Goal: Information Seeking & Learning: Learn about a topic

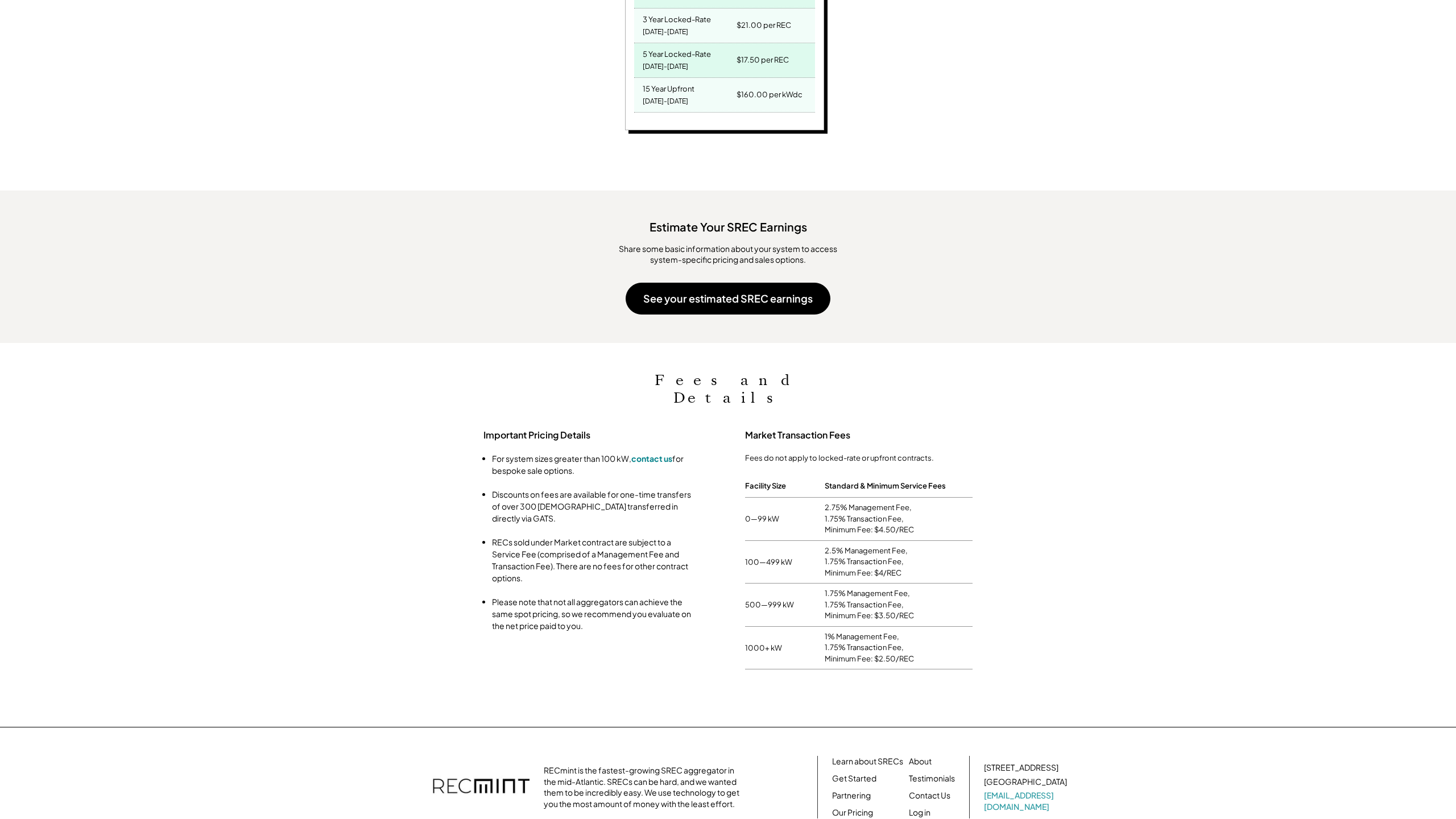
scroll to position [866, 0]
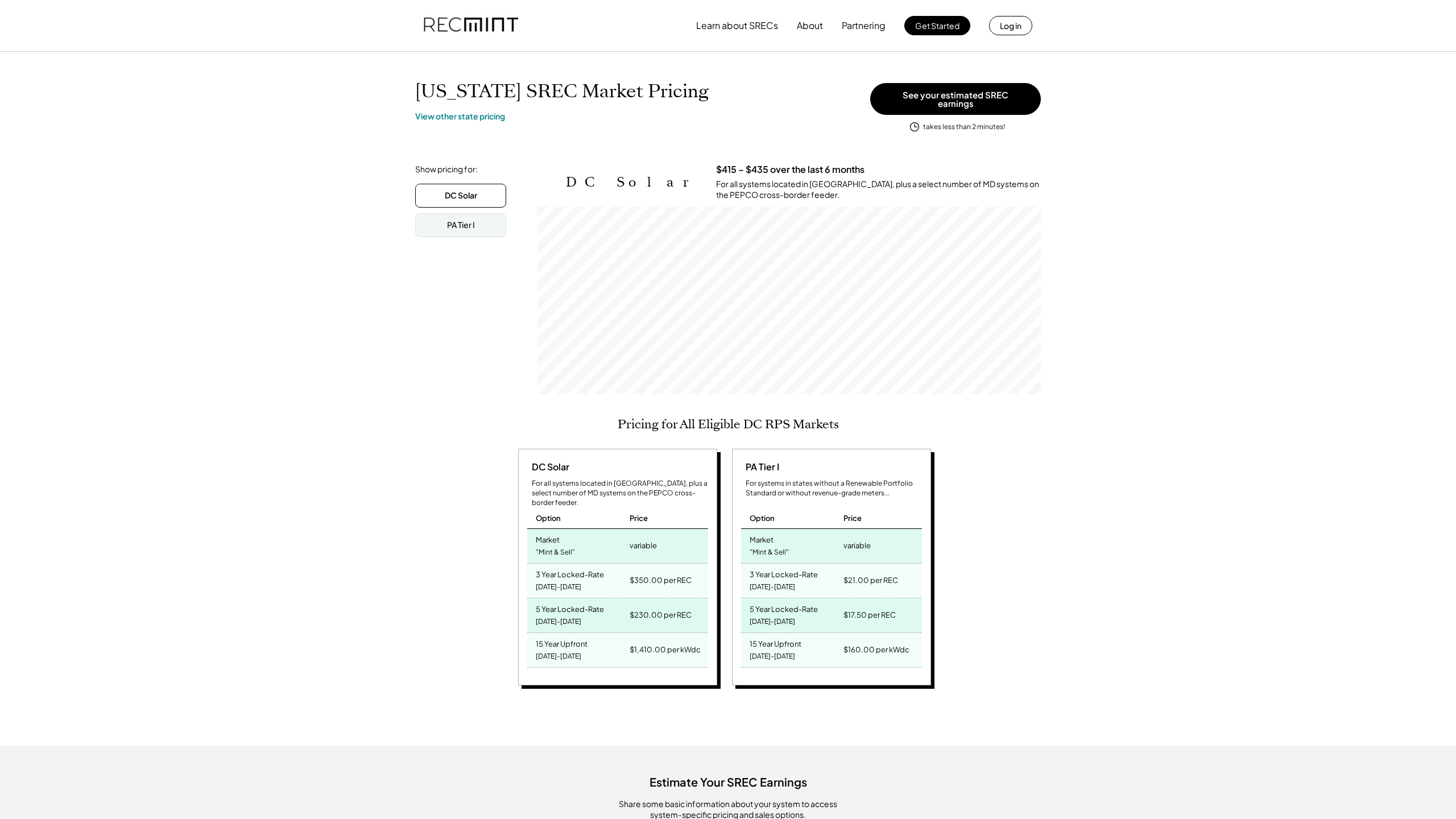
scroll to position [614, 0]
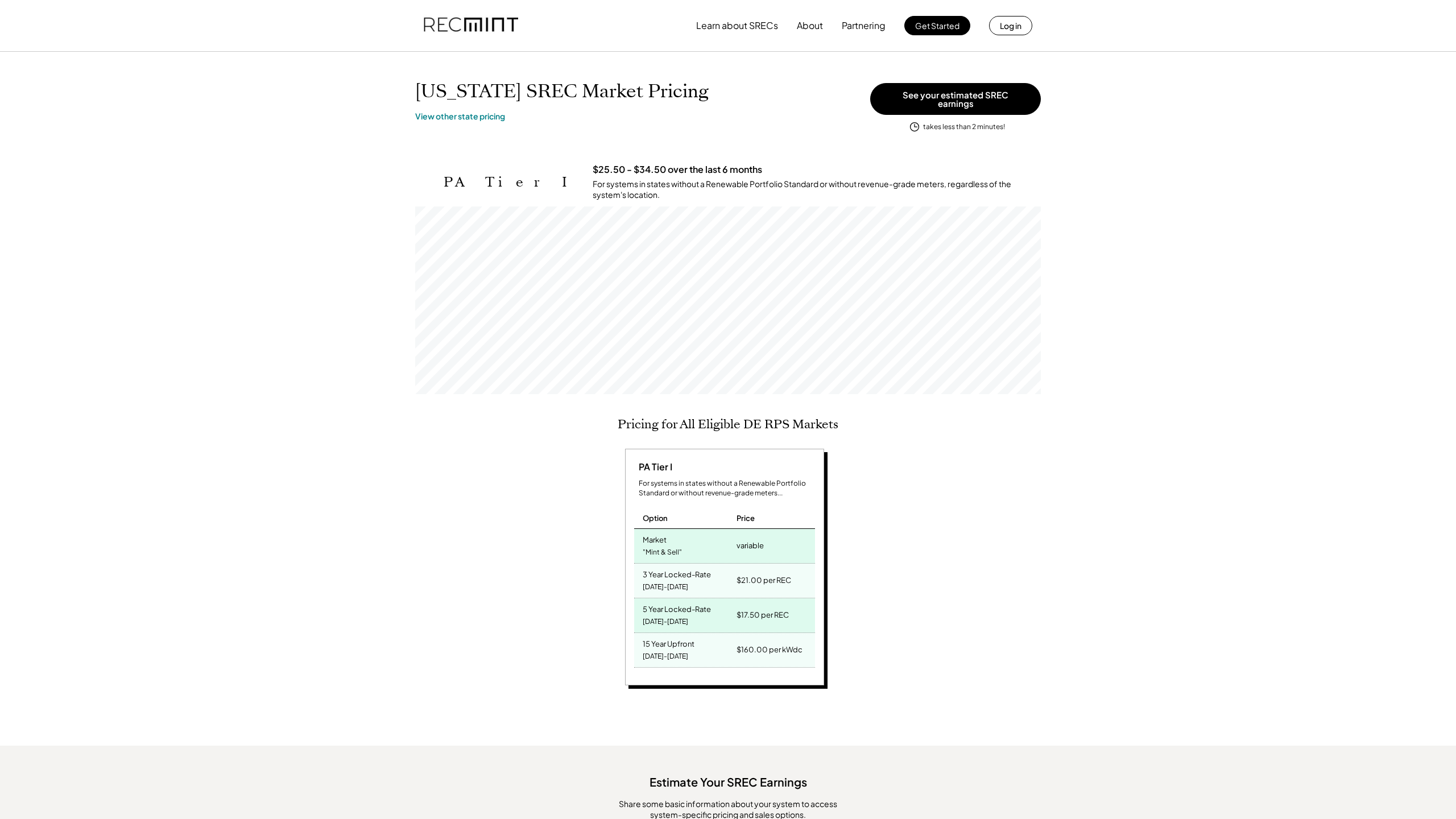
scroll to position [614, 0]
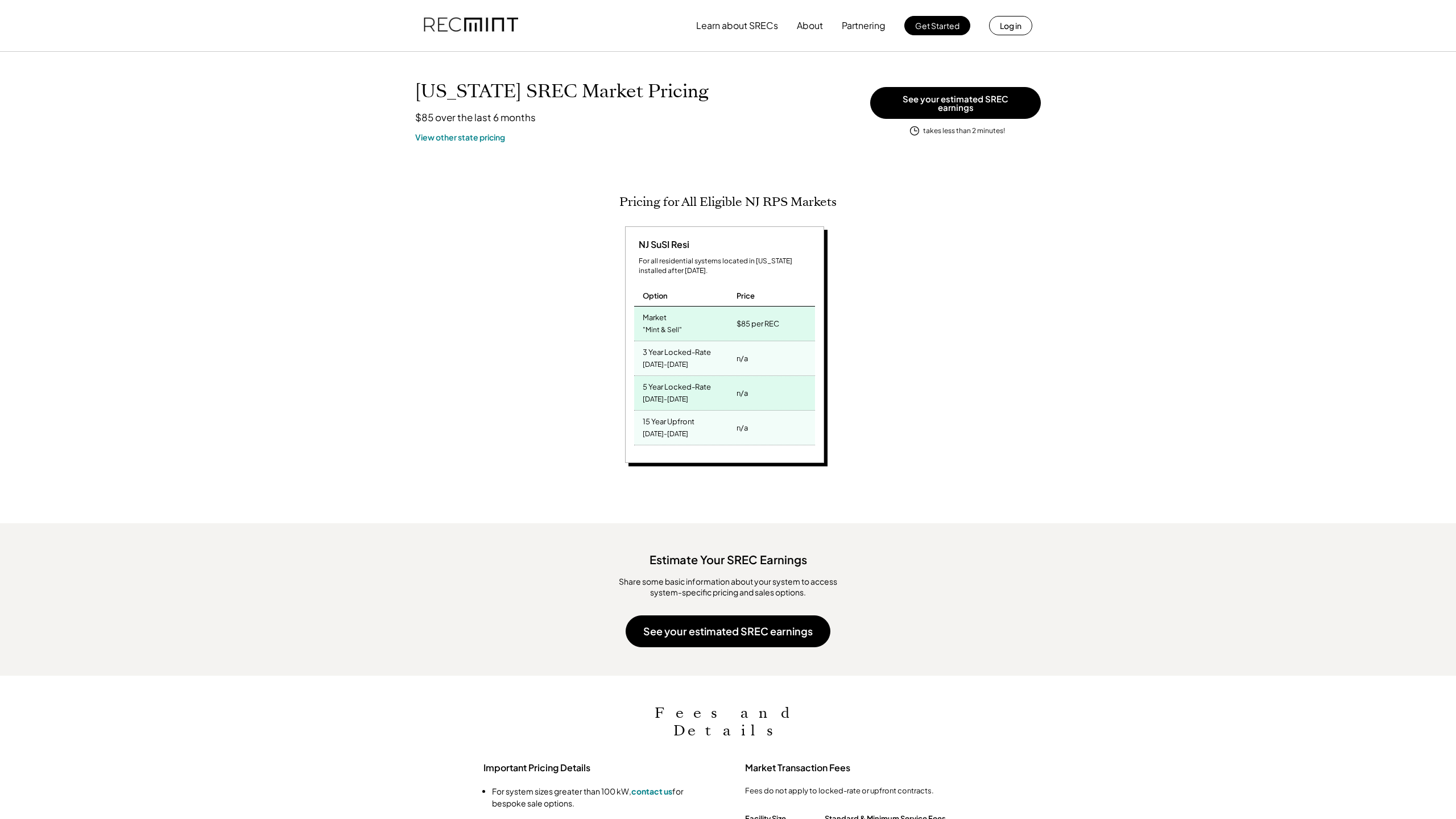
scroll to position [410, 0]
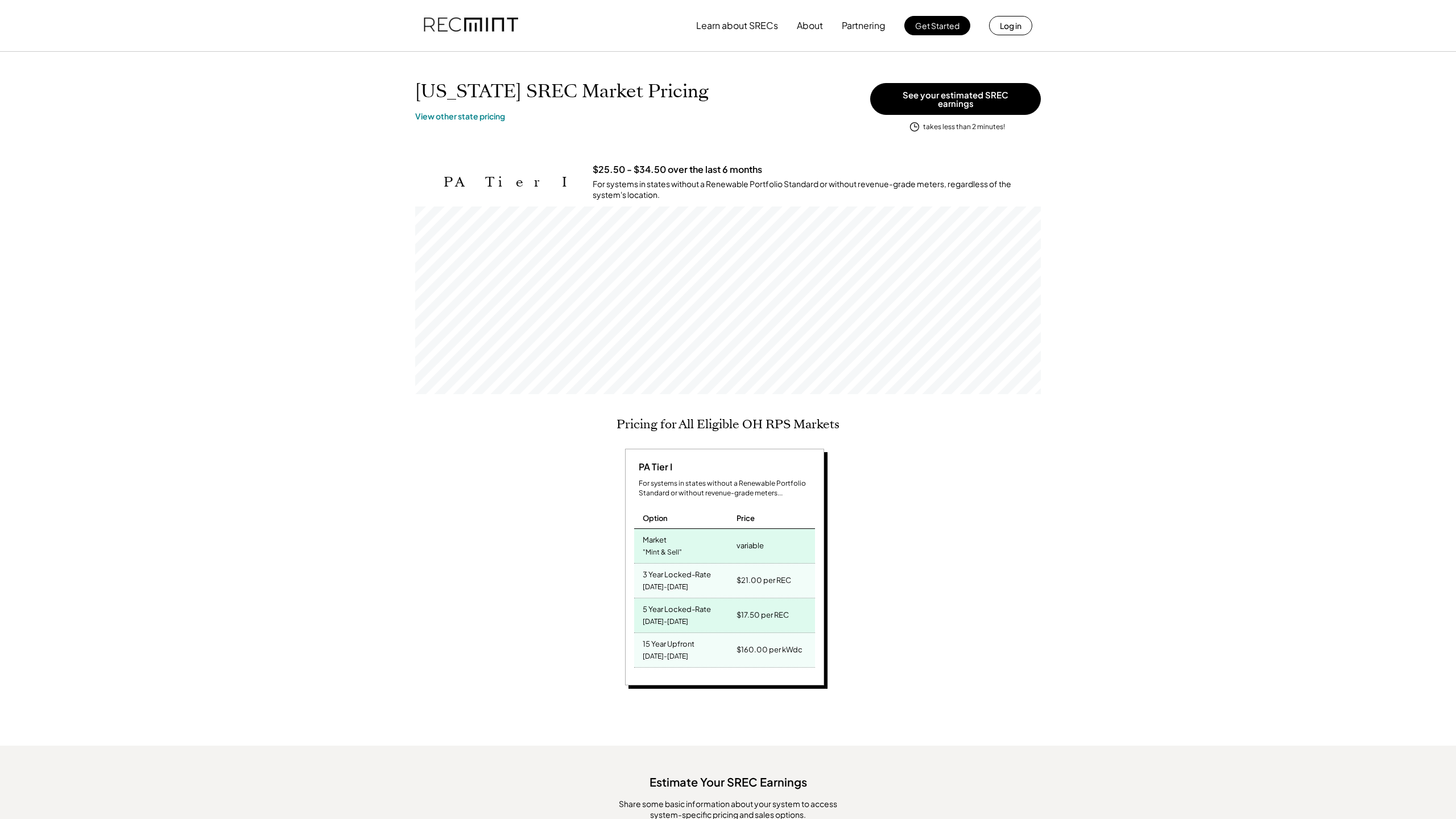
scroll to position [614, 0]
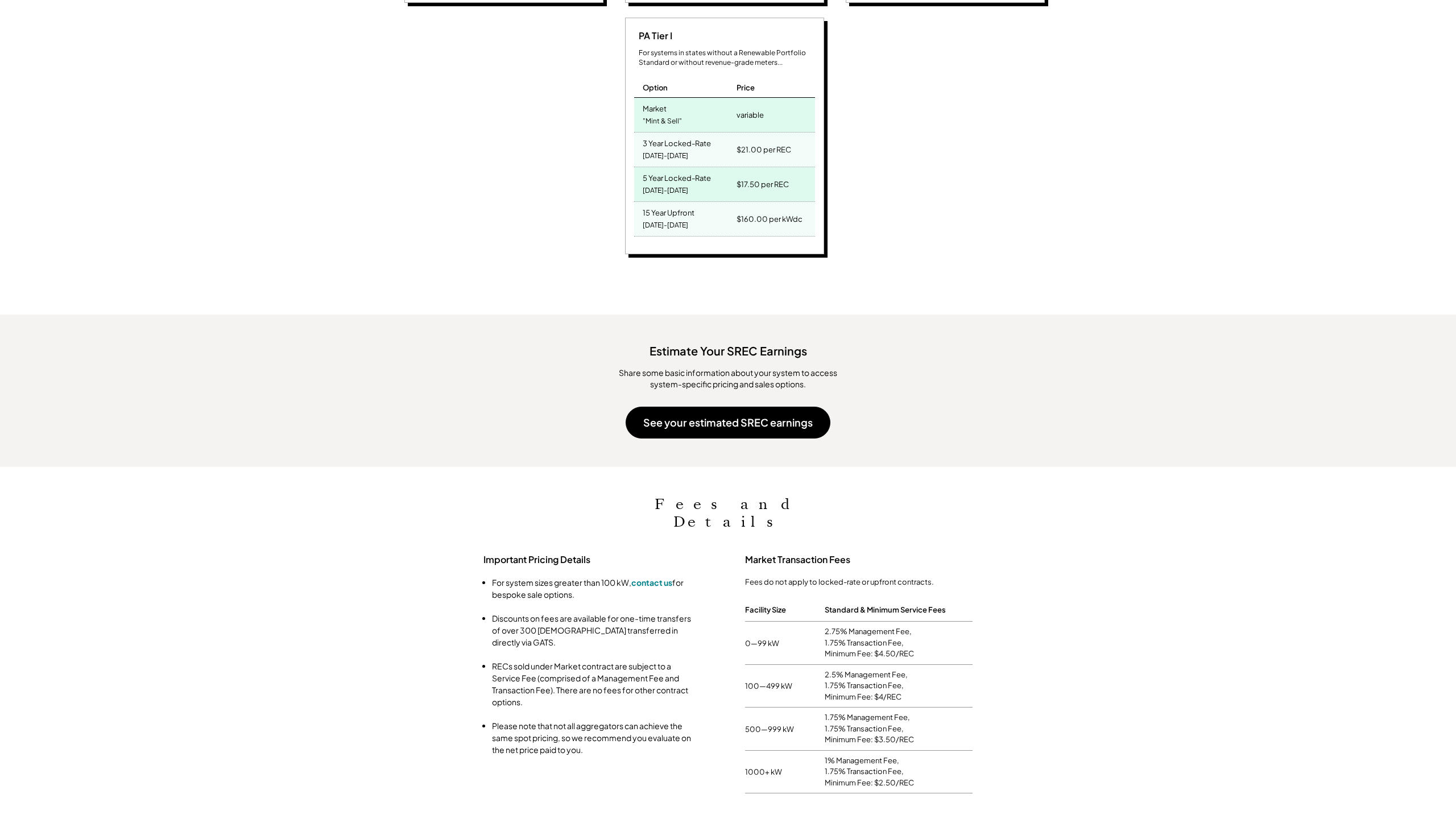
scroll to position [979, 0]
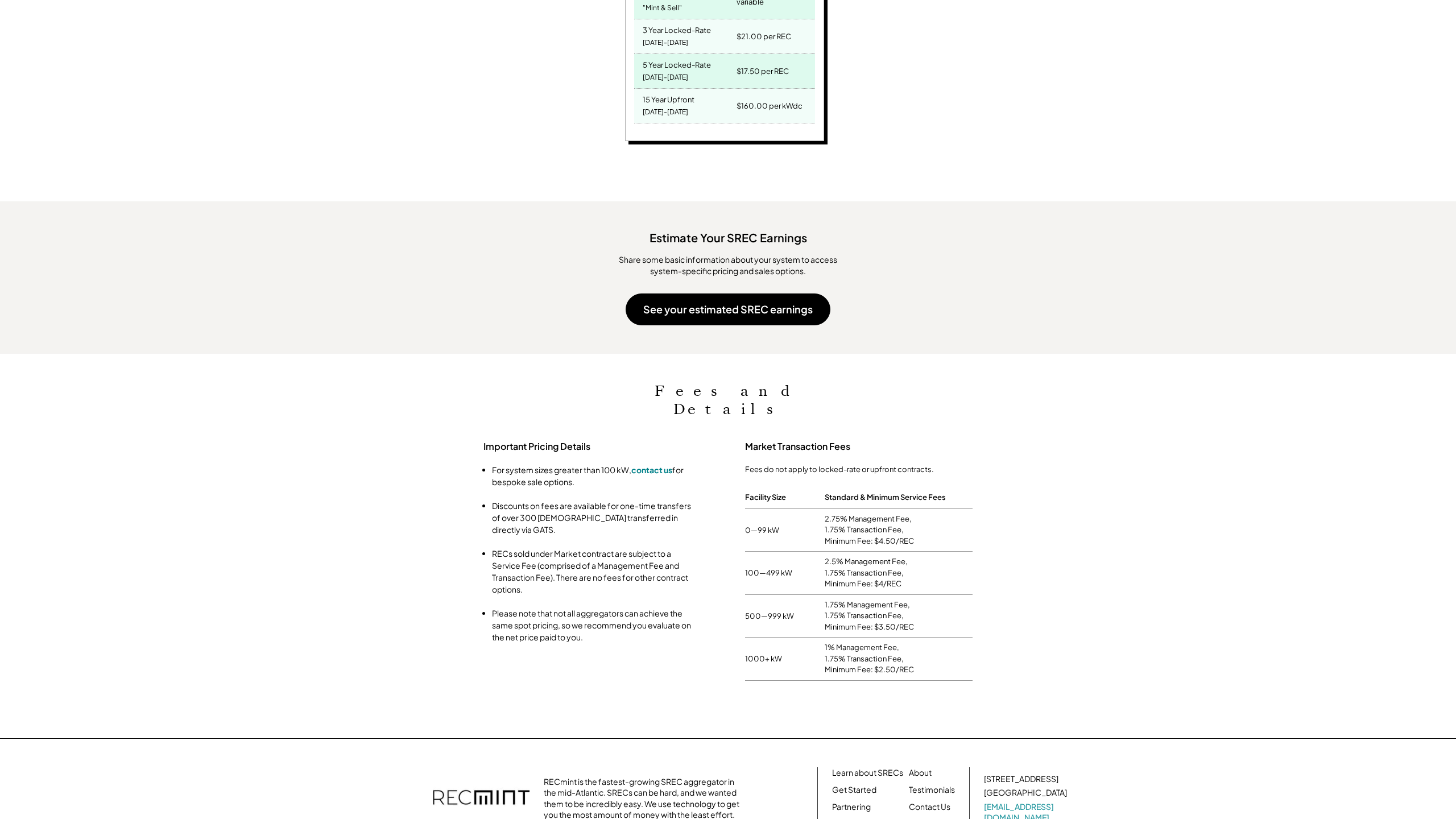
scroll to position [866, 0]
